Goal: Entertainment & Leisure: Consume media (video, audio)

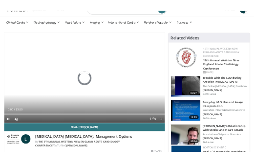
scroll to position [39, 0]
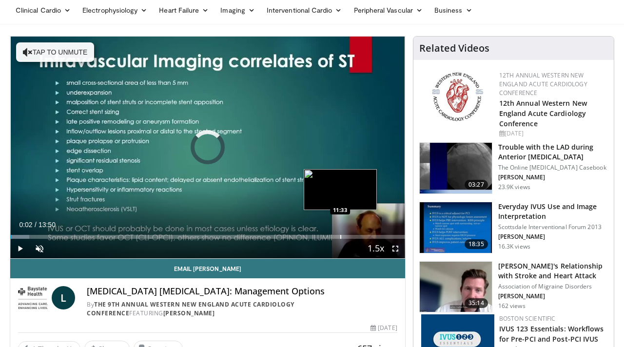
click at [340, 235] on div "Progress Bar" at bounding box center [340, 237] width 1 height 4
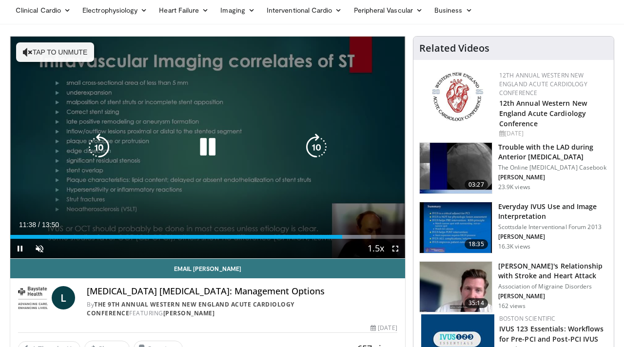
click at [64, 54] on button "Tap to unmute" at bounding box center [55, 52] width 78 height 20
click at [212, 145] on icon "Video Player" at bounding box center [207, 147] width 27 height 27
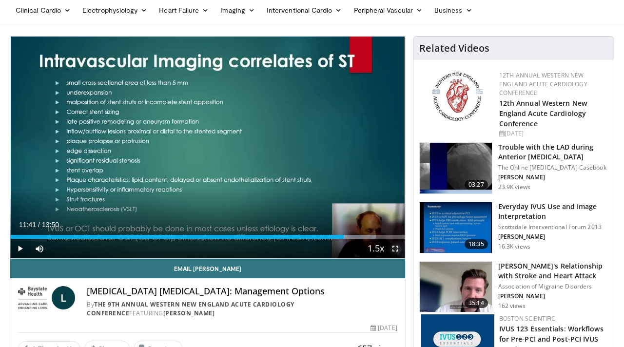
click at [395, 249] on span "Video Player" at bounding box center [396, 249] width 20 height 20
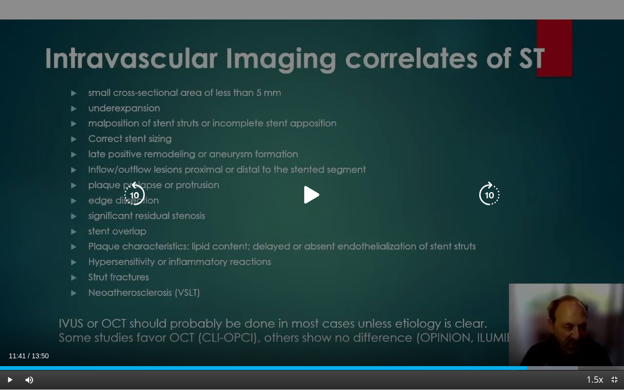
click at [311, 115] on div "10 seconds Tap to unmute" at bounding box center [312, 195] width 624 height 390
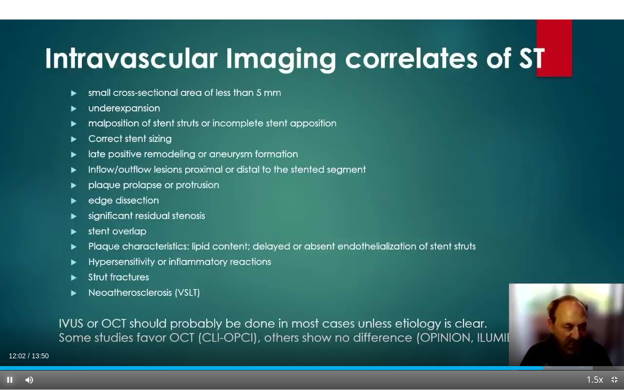
click at [8, 347] on span "Video Player" at bounding box center [10, 380] width 20 height 20
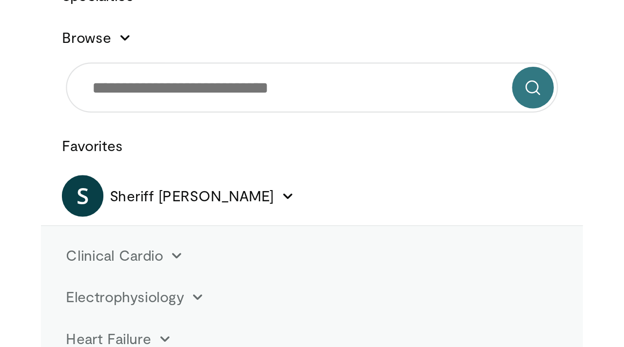
scroll to position [67, 0]
